Goal: Navigation & Orientation: Find specific page/section

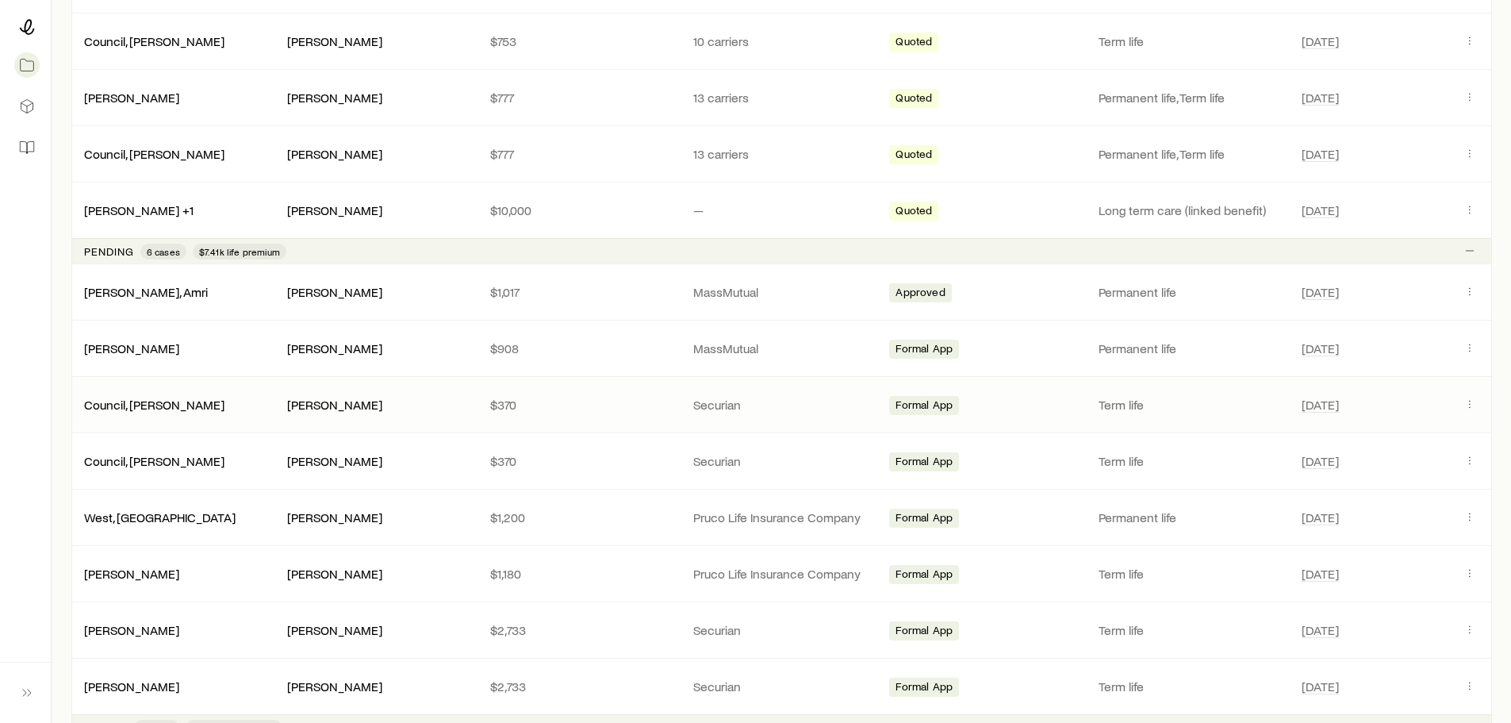
scroll to position [476, 0]
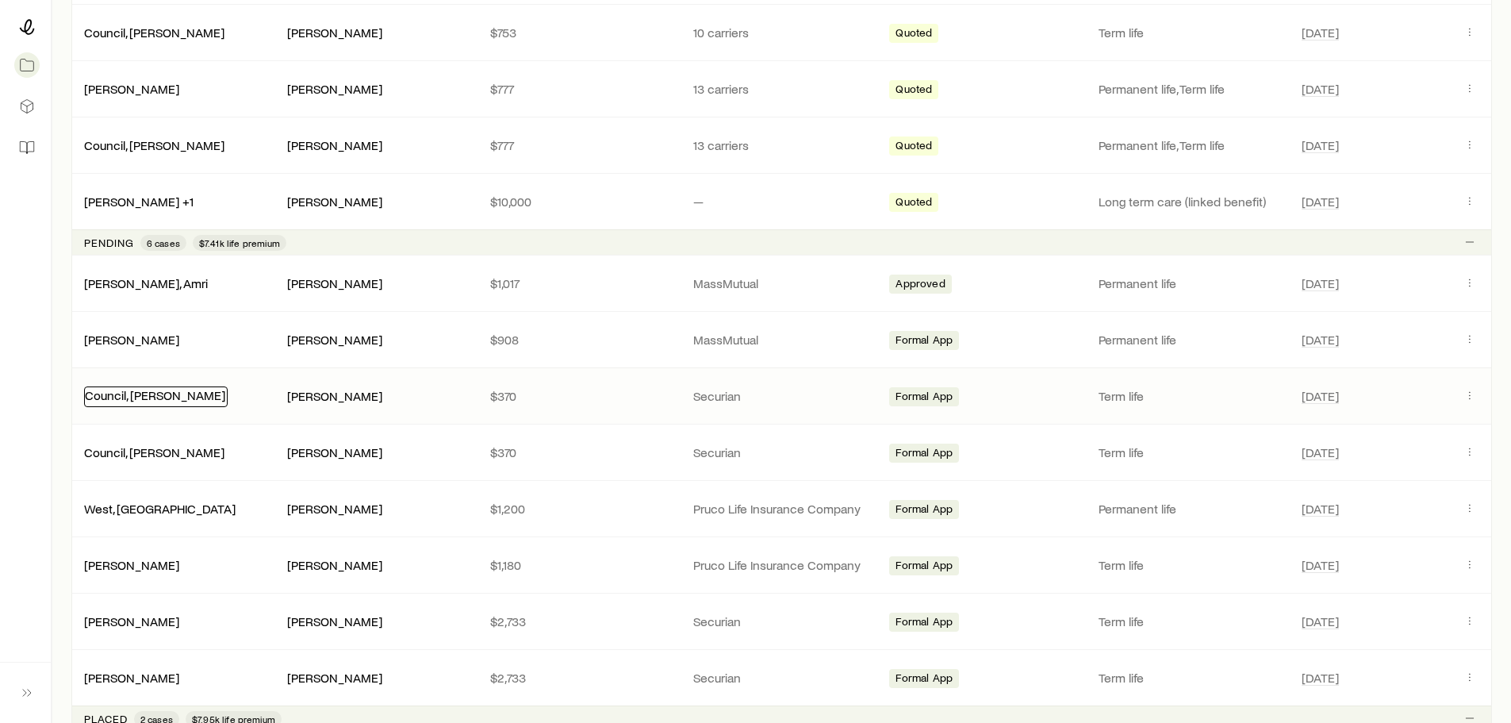
click at [143, 391] on link "Council, [PERSON_NAME]" at bounding box center [155, 394] width 140 height 15
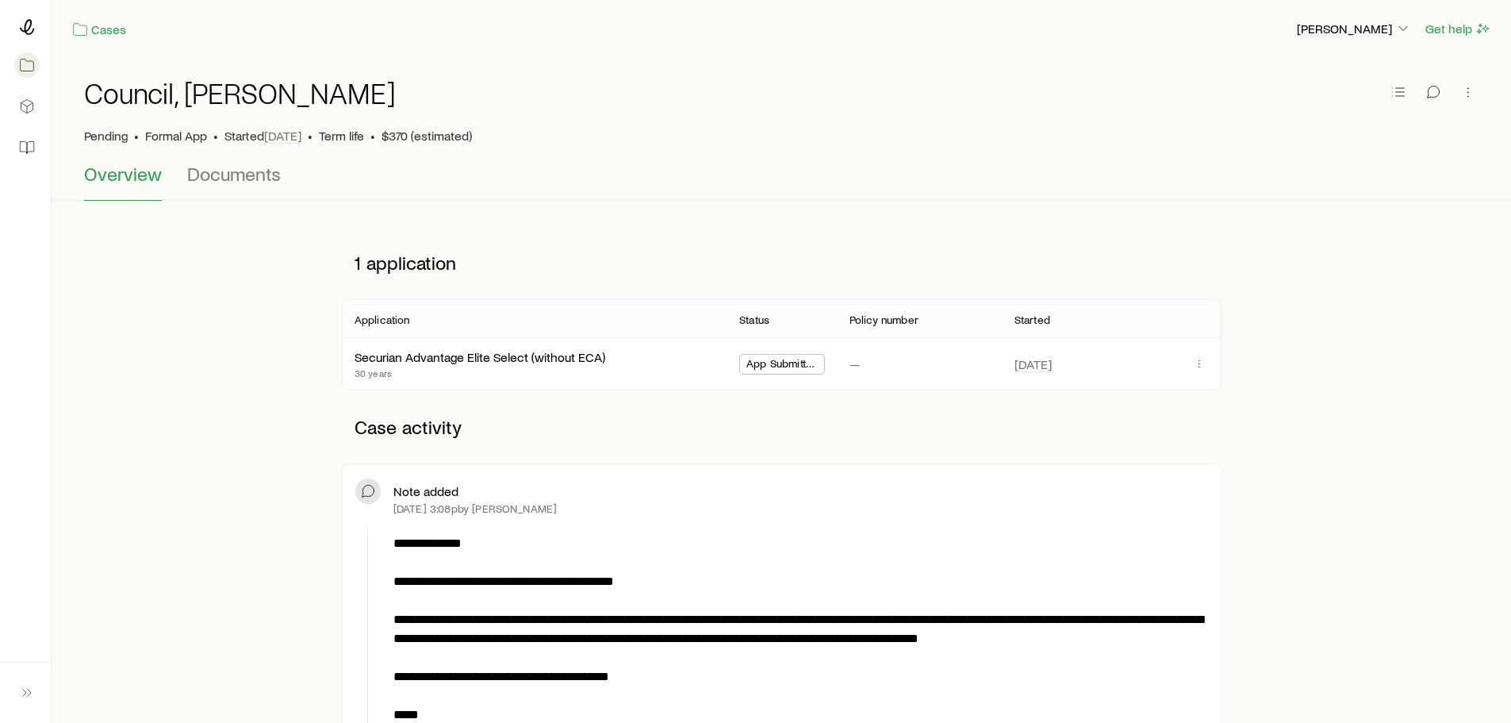
click at [35, 26] on div at bounding box center [25, 27] width 25 height 29
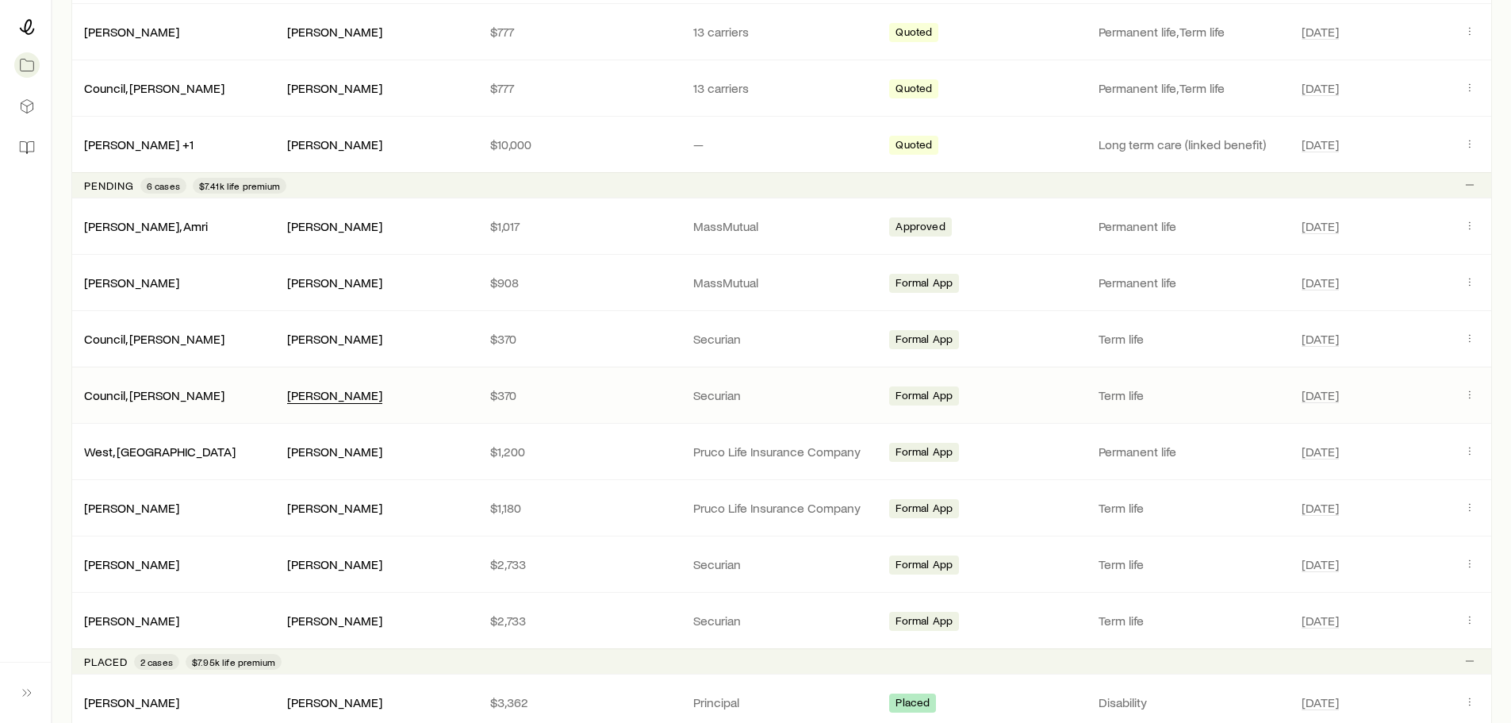
scroll to position [555, 0]
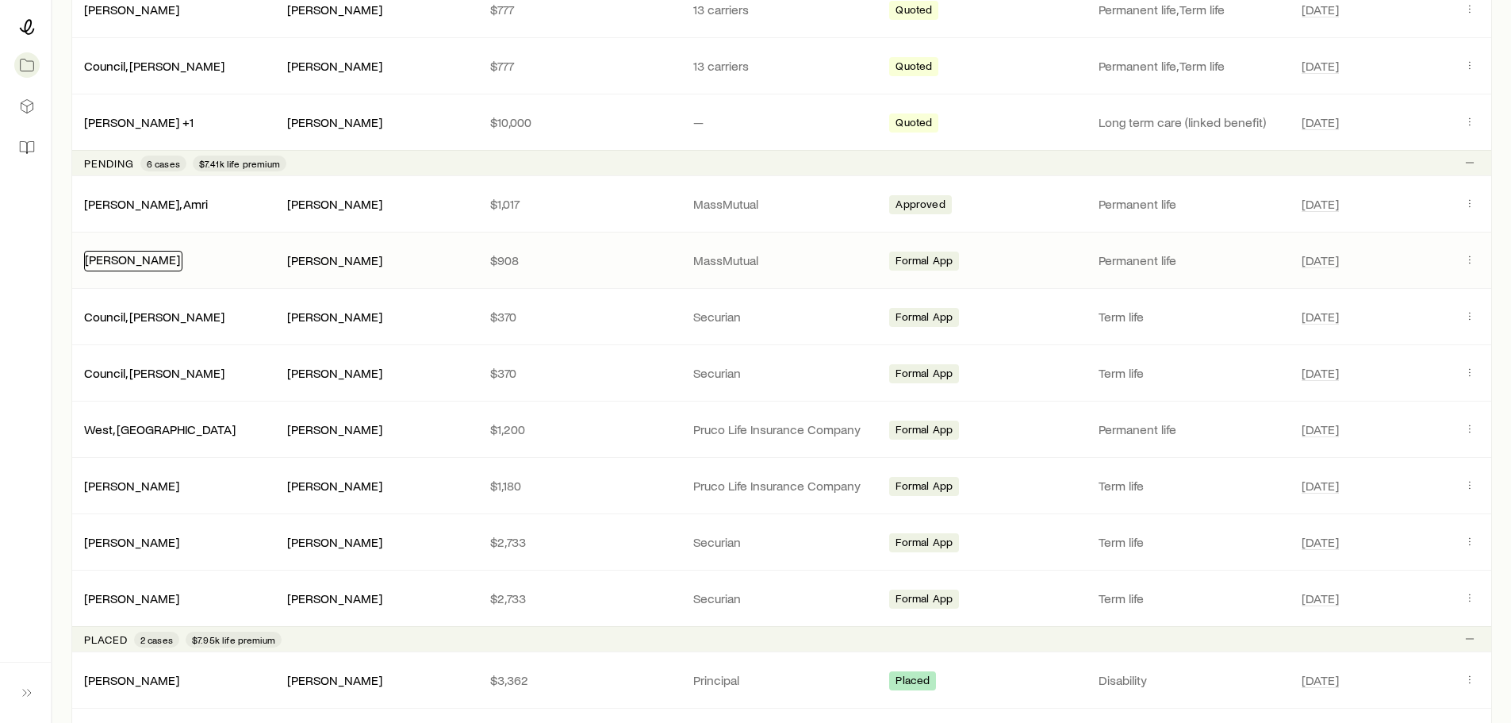
click at [165, 257] on link "[PERSON_NAME]" at bounding box center [132, 258] width 95 height 15
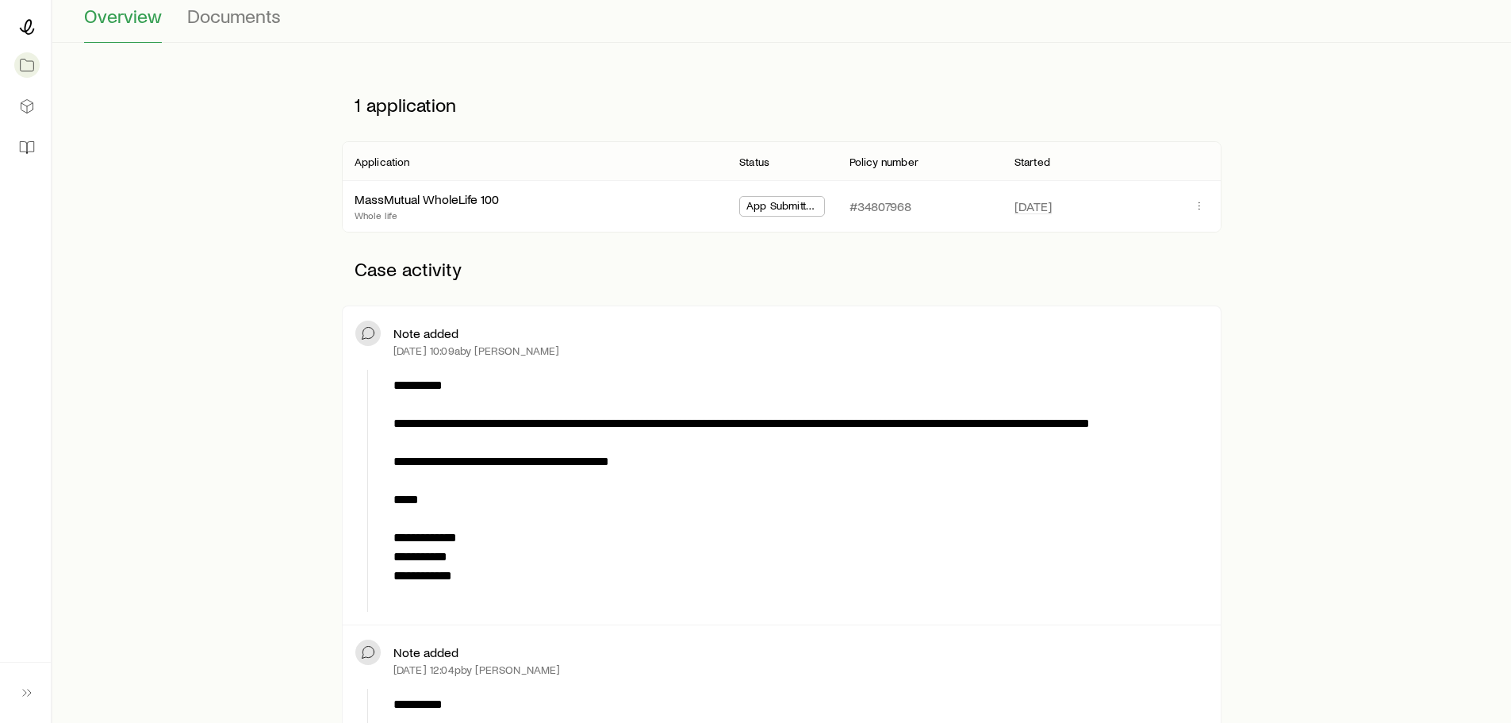
scroll to position [159, 0]
click at [21, 25] on icon at bounding box center [27, 27] width 16 height 16
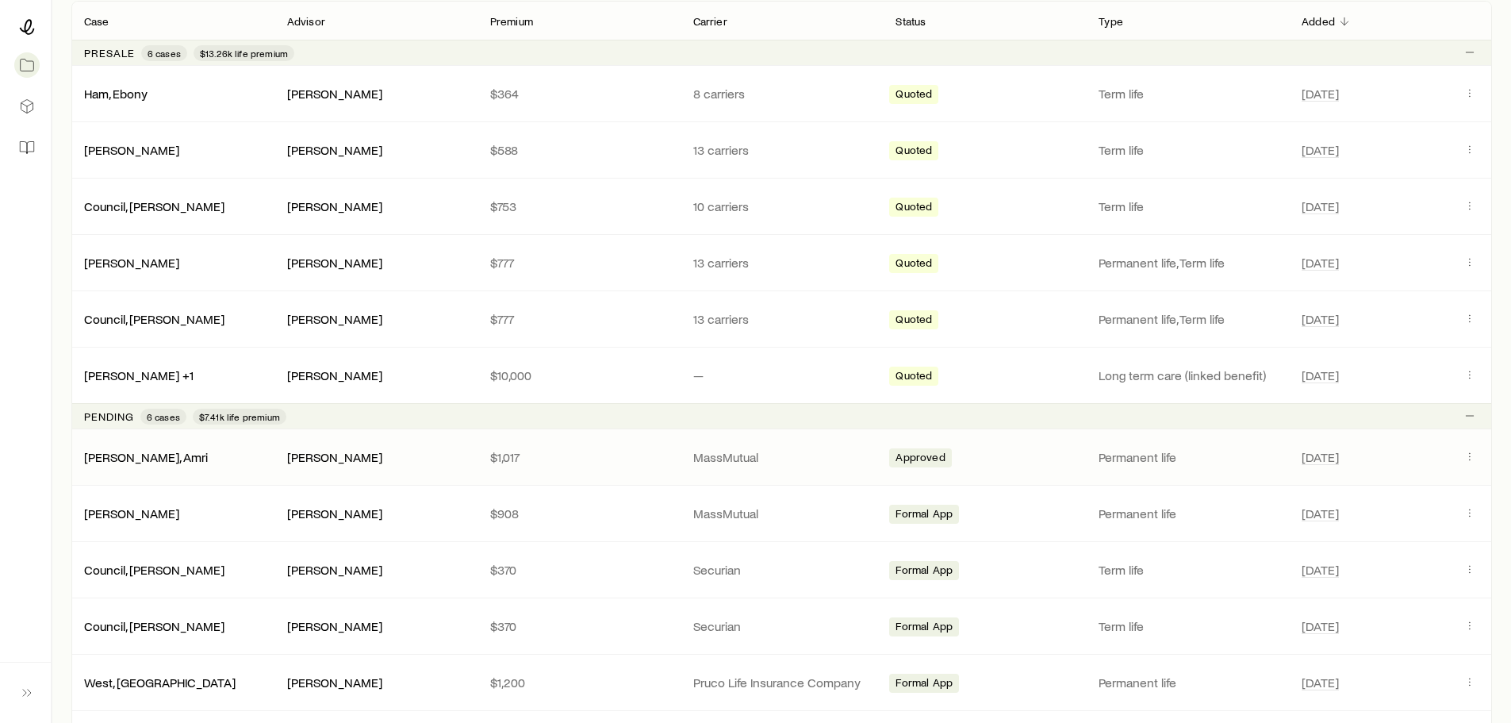
scroll to position [397, 0]
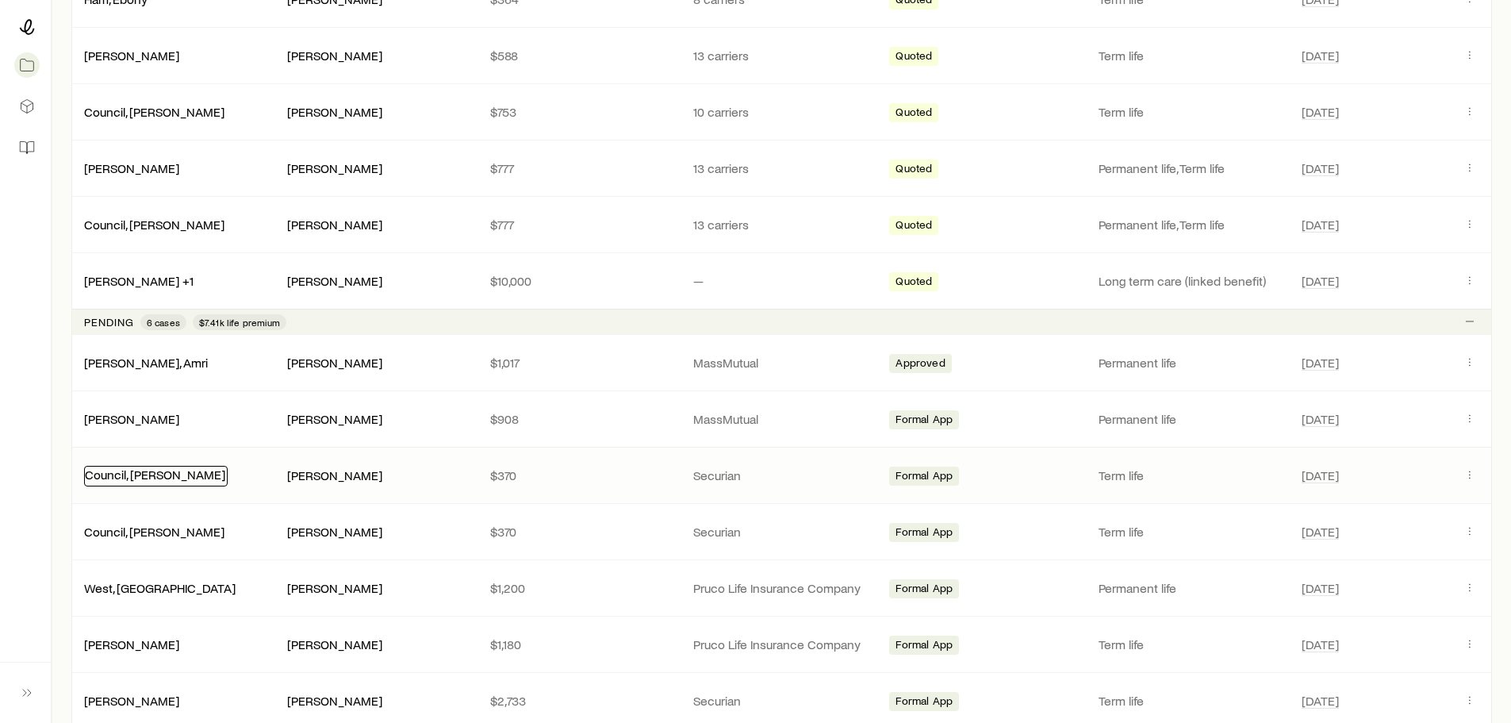
click at [153, 477] on link "Council, [PERSON_NAME]" at bounding box center [155, 473] width 140 height 15
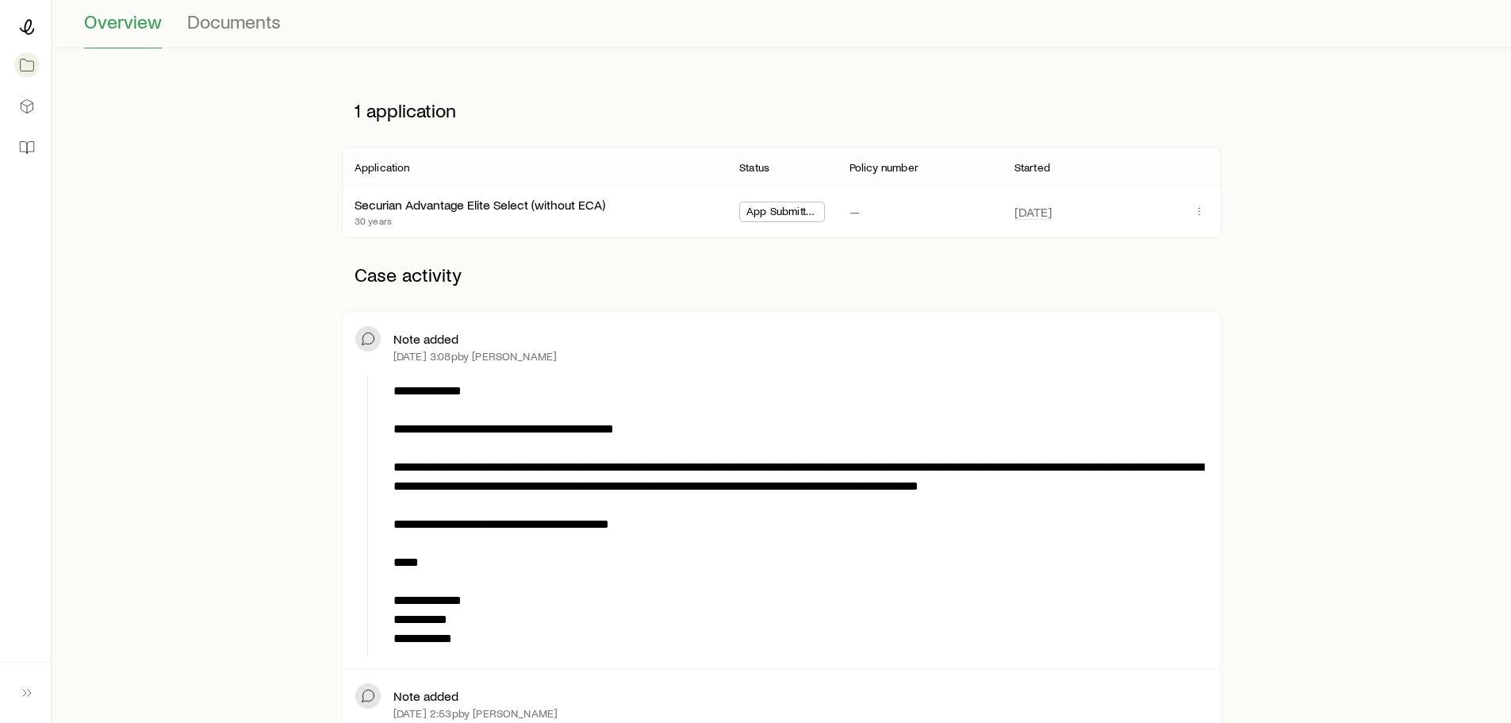
scroll to position [159, 0]
